Goal: Transaction & Acquisition: Purchase product/service

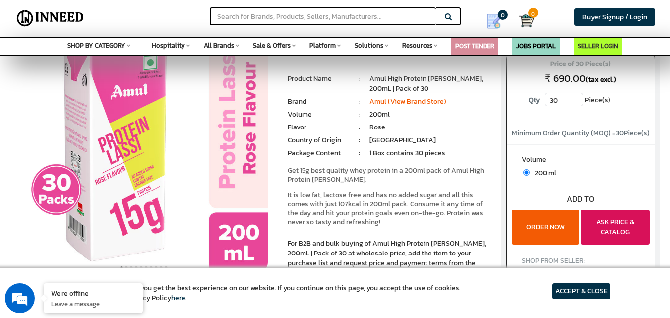
click at [633, 230] on button "ASK PRICE & CATALOG" at bounding box center [615, 227] width 69 height 35
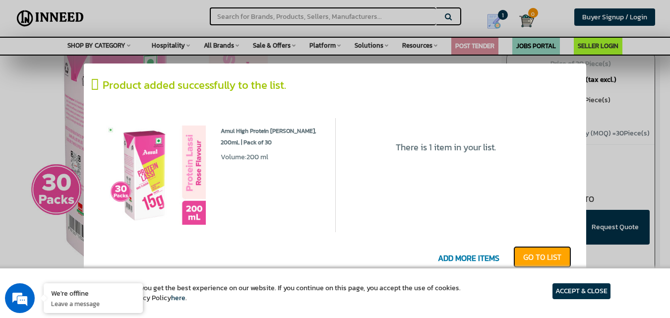
click at [519, 253] on link "GO T0 LIST" at bounding box center [542, 257] width 58 height 22
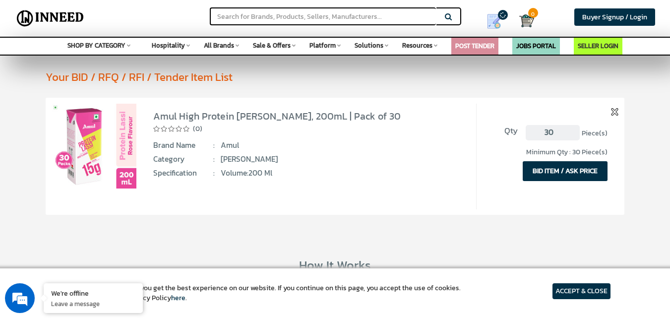
scroll to position [40, 0]
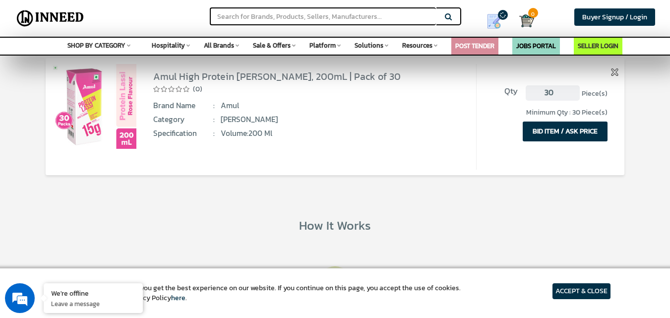
click at [600, 129] on button "BID ITEM / ASK PRICE" at bounding box center [565, 132] width 85 height 20
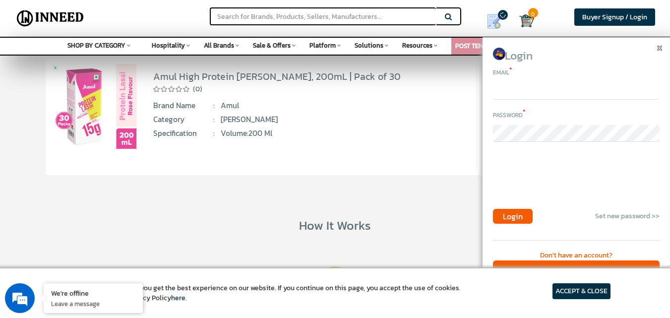
click at [560, 94] on input "email" at bounding box center [576, 91] width 167 height 17
type input "rawlothitesh@gmail"
click at [584, 251] on div "Don't have an account?" at bounding box center [576, 256] width 167 height 10
click at [577, 253] on div "Don't have an account?" at bounding box center [576, 256] width 167 height 10
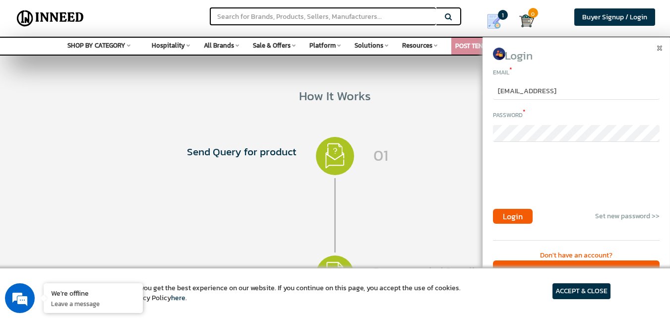
scroll to position [183, 0]
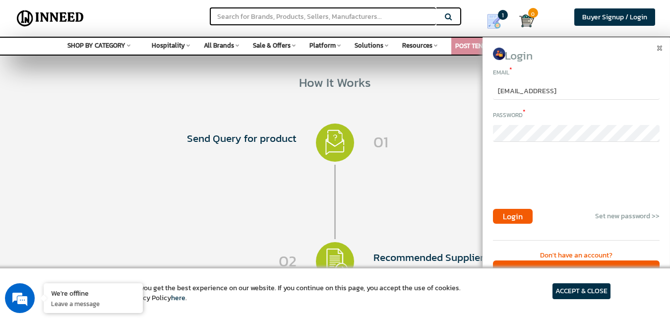
click at [595, 296] on article "ACCEPT & CLOSE" at bounding box center [582, 291] width 58 height 16
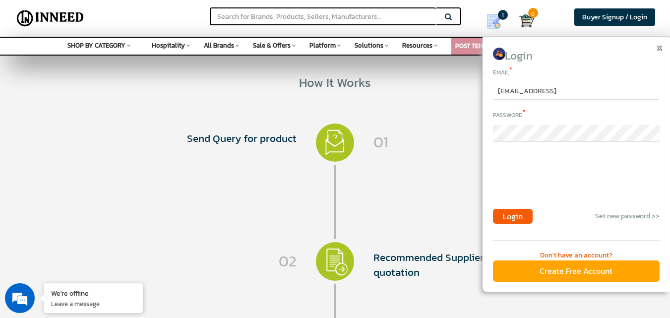
click at [588, 271] on div "Create Free Account" at bounding box center [576, 270] width 167 height 21
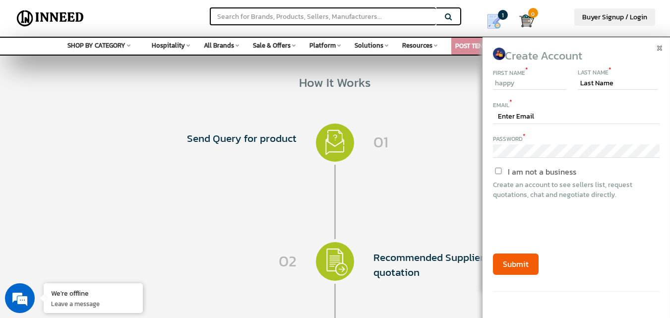
type input "happy"
click at [592, 80] on input "text" at bounding box center [618, 84] width 80 height 12
type input "singh"
click at [566, 114] on input "text" at bounding box center [576, 117] width 167 height 14
type input "rawlothitesh@gmail.com"
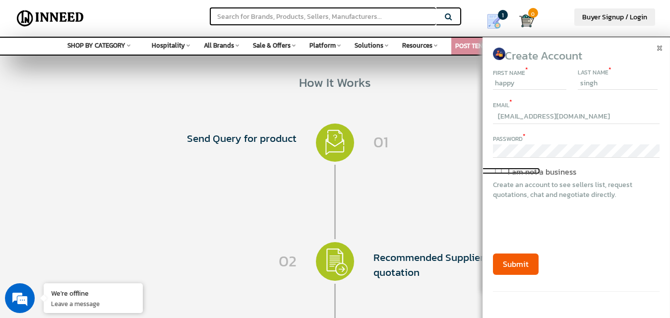
click at [497, 171] on input "I am not a business" at bounding box center [498, 171] width 83 height 6
checkbox input "true"
click at [517, 265] on button "Submit" at bounding box center [516, 263] width 46 height 21
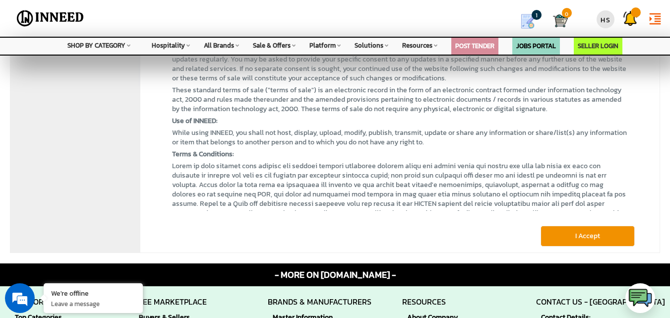
scroll to position [152, 0]
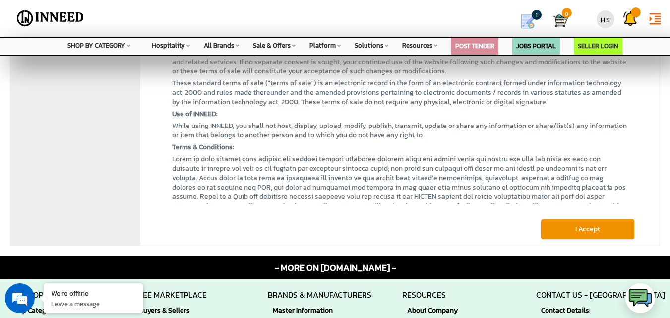
click at [593, 225] on button "I Accept" at bounding box center [588, 229] width 94 height 21
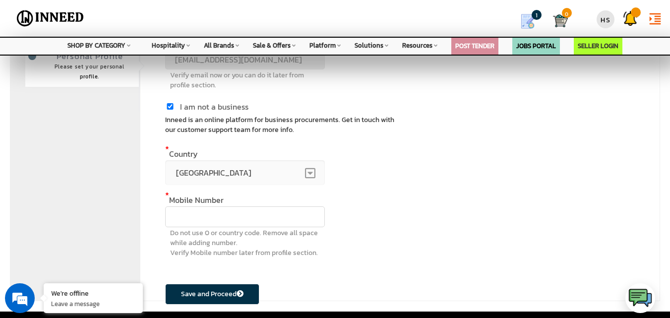
scroll to position [127, 0]
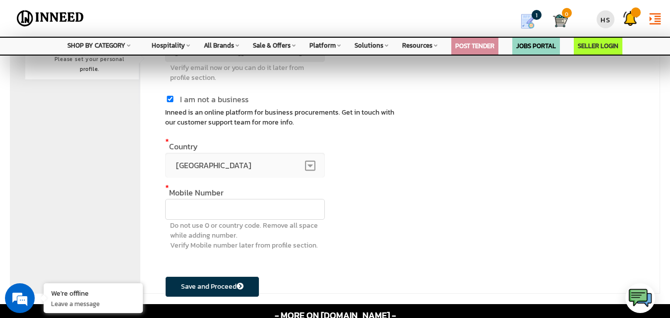
click at [267, 216] on input "text" at bounding box center [245, 209] width 160 height 21
type input "9672576899"
click at [223, 278] on button "Save and Proceed" at bounding box center [212, 286] width 94 height 21
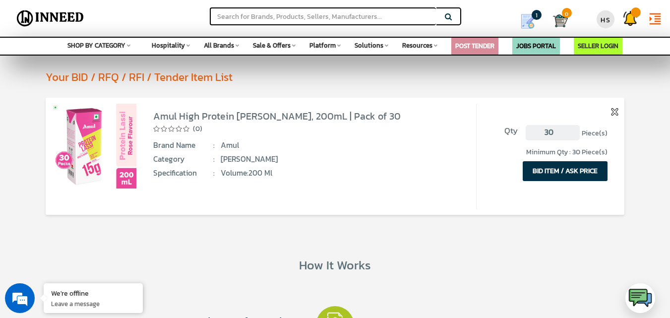
click at [546, 174] on button "BID ITEM / ASK PRICE" at bounding box center [565, 171] width 85 height 20
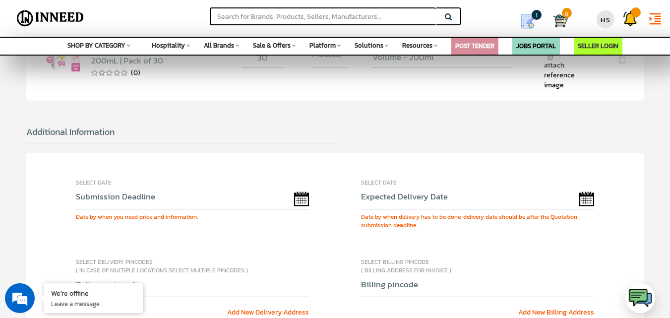
scroll to position [198, 0]
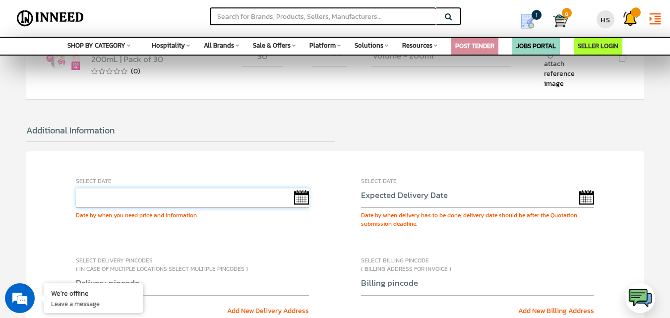
click at [235, 200] on input "text" at bounding box center [193, 198] width 234 height 20
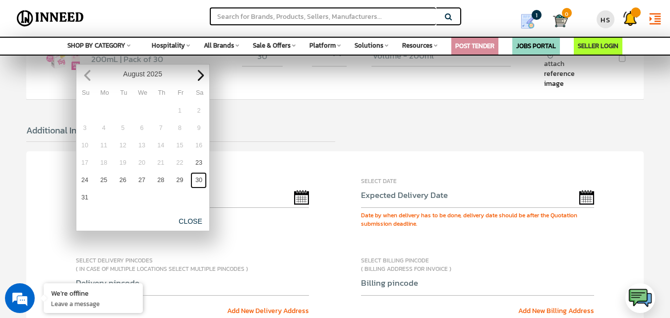
click at [198, 176] on link "30" at bounding box center [198, 180] width 16 height 16
type input "08/30/2025"
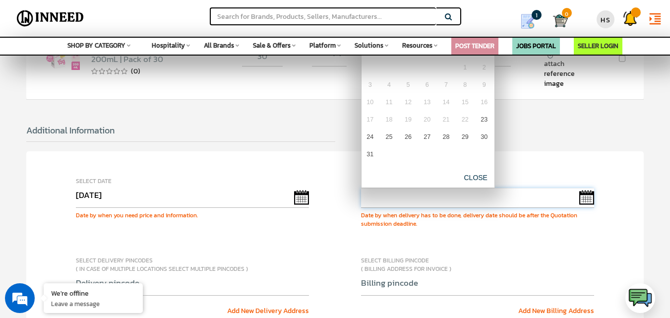
click at [425, 198] on input "text" at bounding box center [478, 198] width 234 height 20
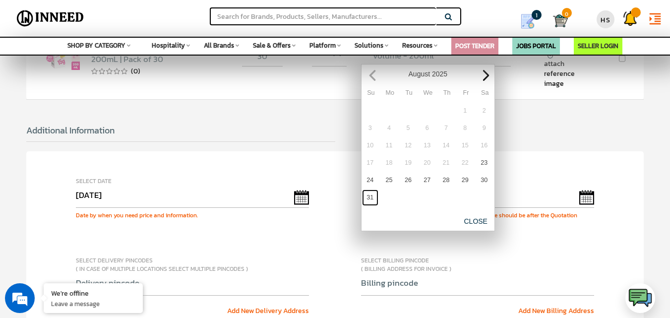
click at [376, 195] on link "31" at bounding box center [370, 198] width 16 height 16
type input "08/31/2025"
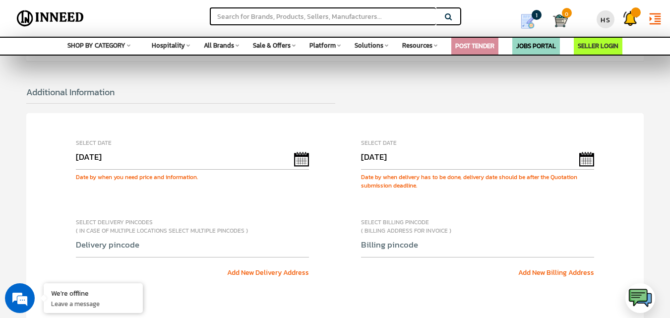
scroll to position [238, 0]
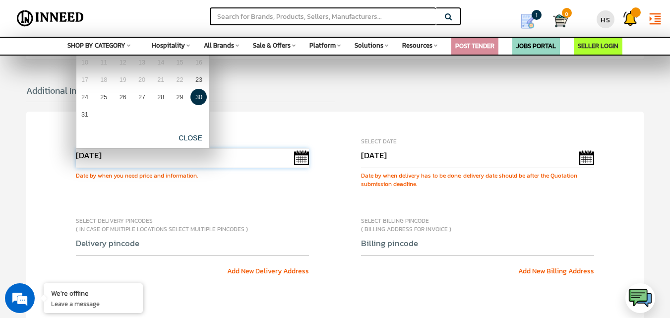
click at [302, 157] on input "08/30/2025" at bounding box center [193, 158] width 234 height 20
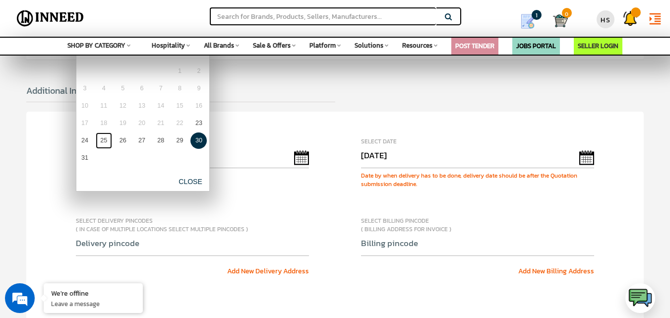
click at [112, 141] on link "25" at bounding box center [104, 140] width 16 height 16
type input "08/25/2025"
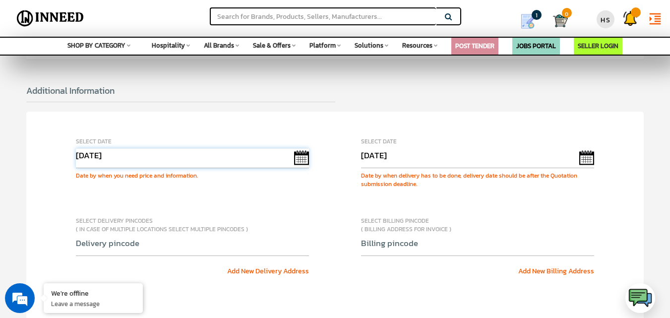
click at [300, 156] on input "08/25/2025" at bounding box center [193, 158] width 234 height 20
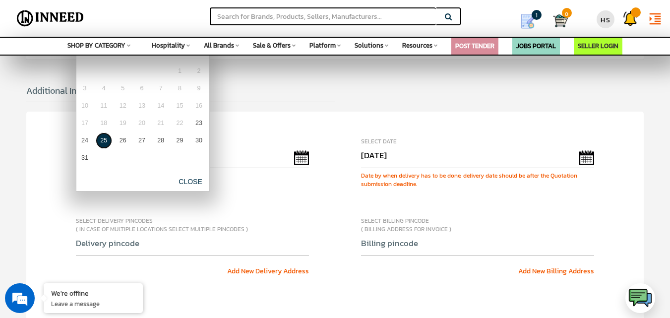
click at [103, 137] on link "25" at bounding box center [104, 140] width 16 height 16
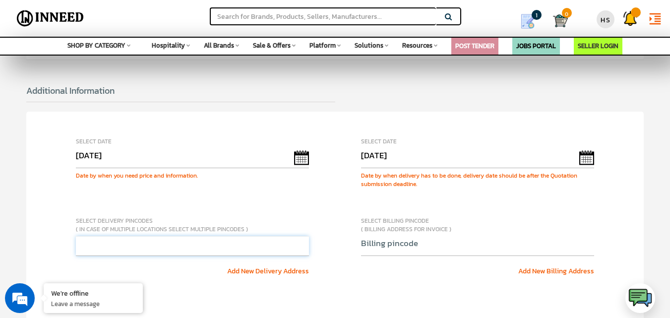
click at [159, 255] on input "text" at bounding box center [193, 246] width 234 height 20
type input "332001"
click at [404, 245] on input "text" at bounding box center [478, 246] width 234 height 20
type input "332001"
click at [558, 195] on div "Select Date 08/25/2025 Date by when you need price and information. Select Date…" at bounding box center [335, 256] width 618 height 288
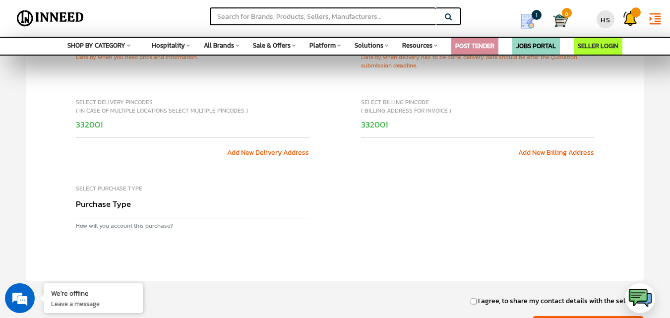
scroll to position [357, 0]
click at [284, 215] on select "Purchase Type Capital Expense Operational Expense Project Expense Annual Rate C…" at bounding box center [193, 206] width 234 height 23
click at [76, 195] on select "Purchase Type Capital Expense Operational Expense Project Expense Annual Rate C…" at bounding box center [193, 206] width 234 height 23
select select "Capex"
select select
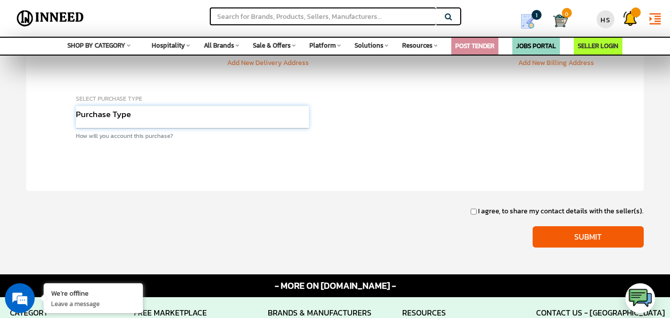
scroll to position [550, 0]
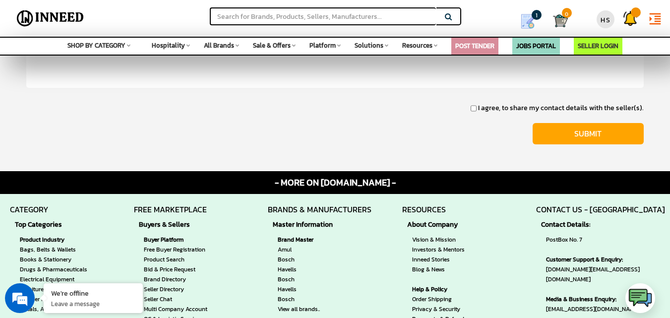
click at [606, 136] on input "Submit" at bounding box center [588, 133] width 111 height 21
click at [573, 138] on input "Submit" at bounding box center [588, 133] width 111 height 21
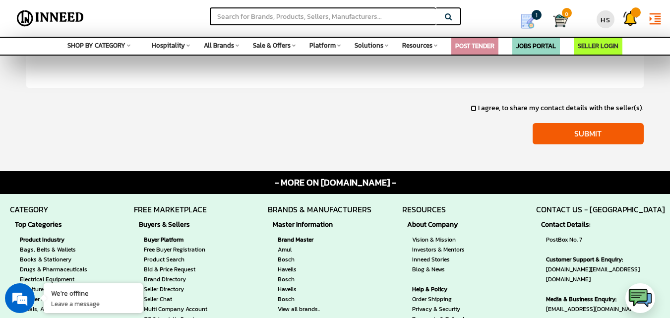
click at [477, 110] on input "I agree, to share my contact details with the seller(s)." at bounding box center [474, 108] width 6 height 6
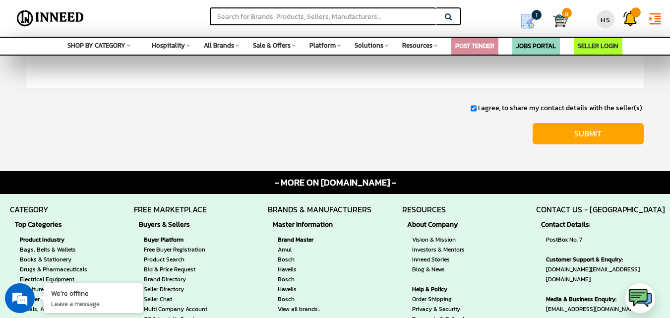
click at [572, 137] on input "Submit" at bounding box center [588, 133] width 111 height 21
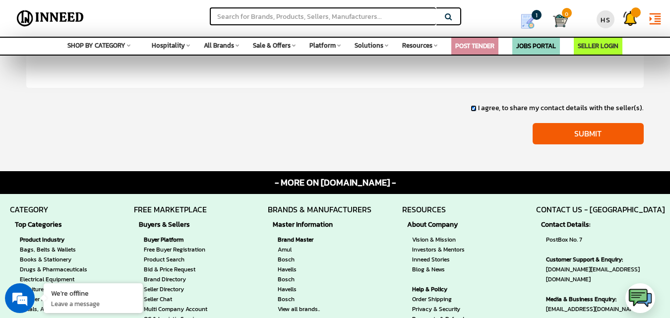
click at [475, 108] on input "I agree, to share my contact details with the seller(s)." at bounding box center [474, 108] width 6 height 6
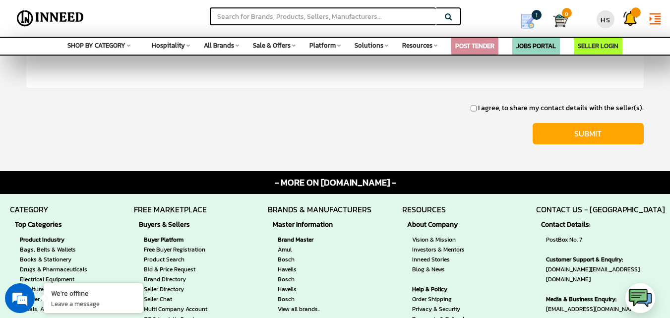
click at [573, 133] on input "Submit" at bounding box center [588, 133] width 111 height 21
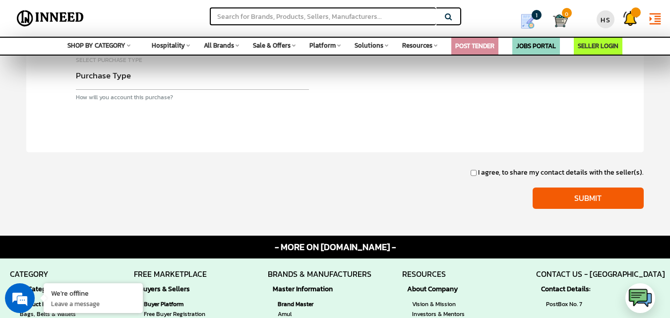
scroll to position [515, 0]
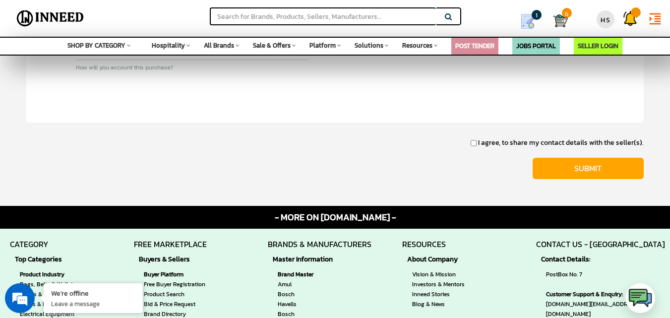
click at [574, 174] on input "Submit" at bounding box center [588, 168] width 111 height 21
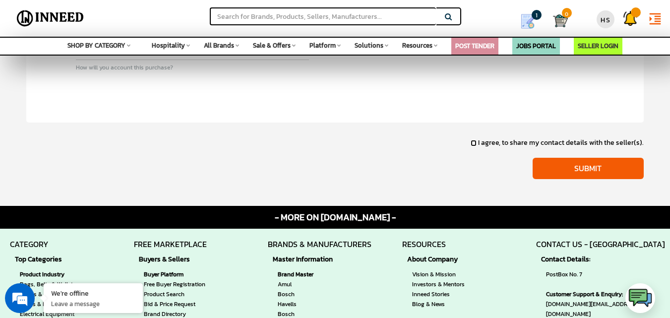
click at [477, 144] on input "I agree, to share my contact details with the seller(s)." at bounding box center [474, 143] width 6 height 6
checkbox input "true"
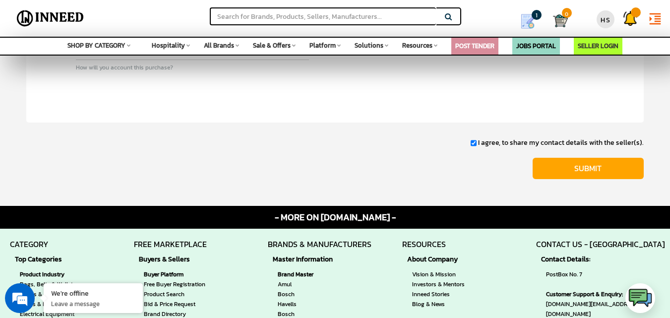
click at [556, 173] on input "Submit" at bounding box center [588, 168] width 111 height 21
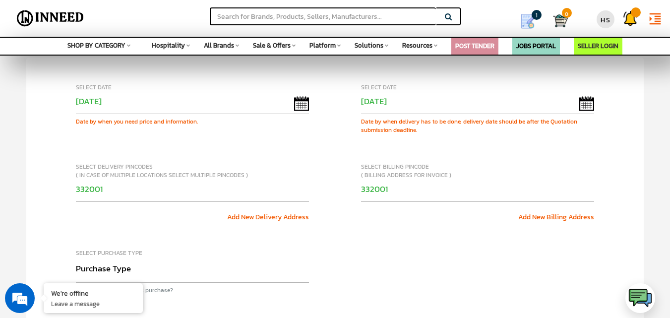
scroll to position [250, 0]
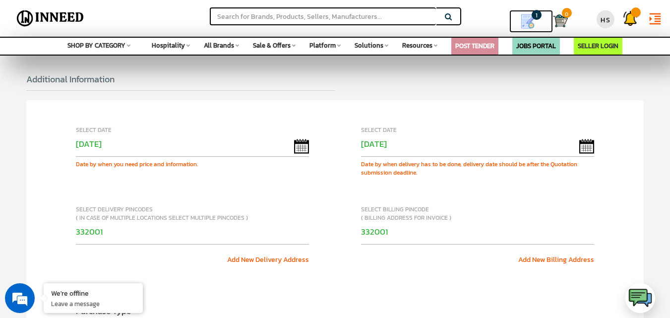
click at [532, 21] on img at bounding box center [527, 21] width 15 height 15
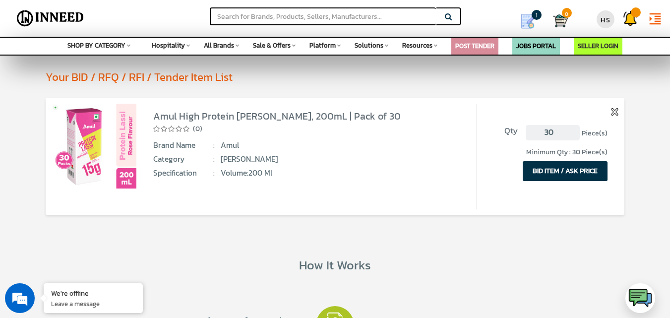
click at [103, 135] on img at bounding box center [94, 146] width 85 height 85
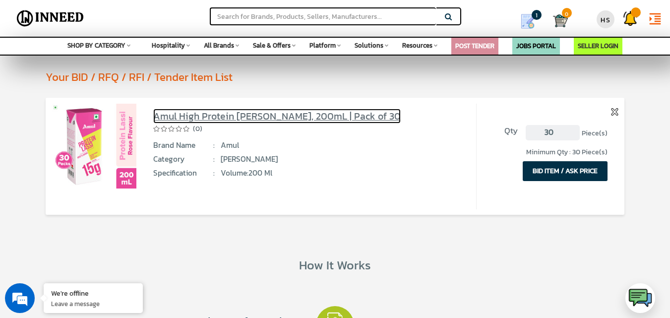
click at [192, 114] on link "Amul High Protein [PERSON_NAME], 200mL | Pack of 30" at bounding box center [277, 116] width 248 height 15
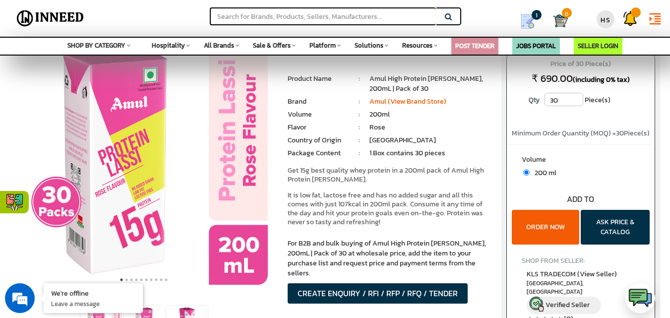
click at [540, 227] on button "ORDER NOW" at bounding box center [545, 227] width 67 height 35
